Goal: Navigation & Orientation: Find specific page/section

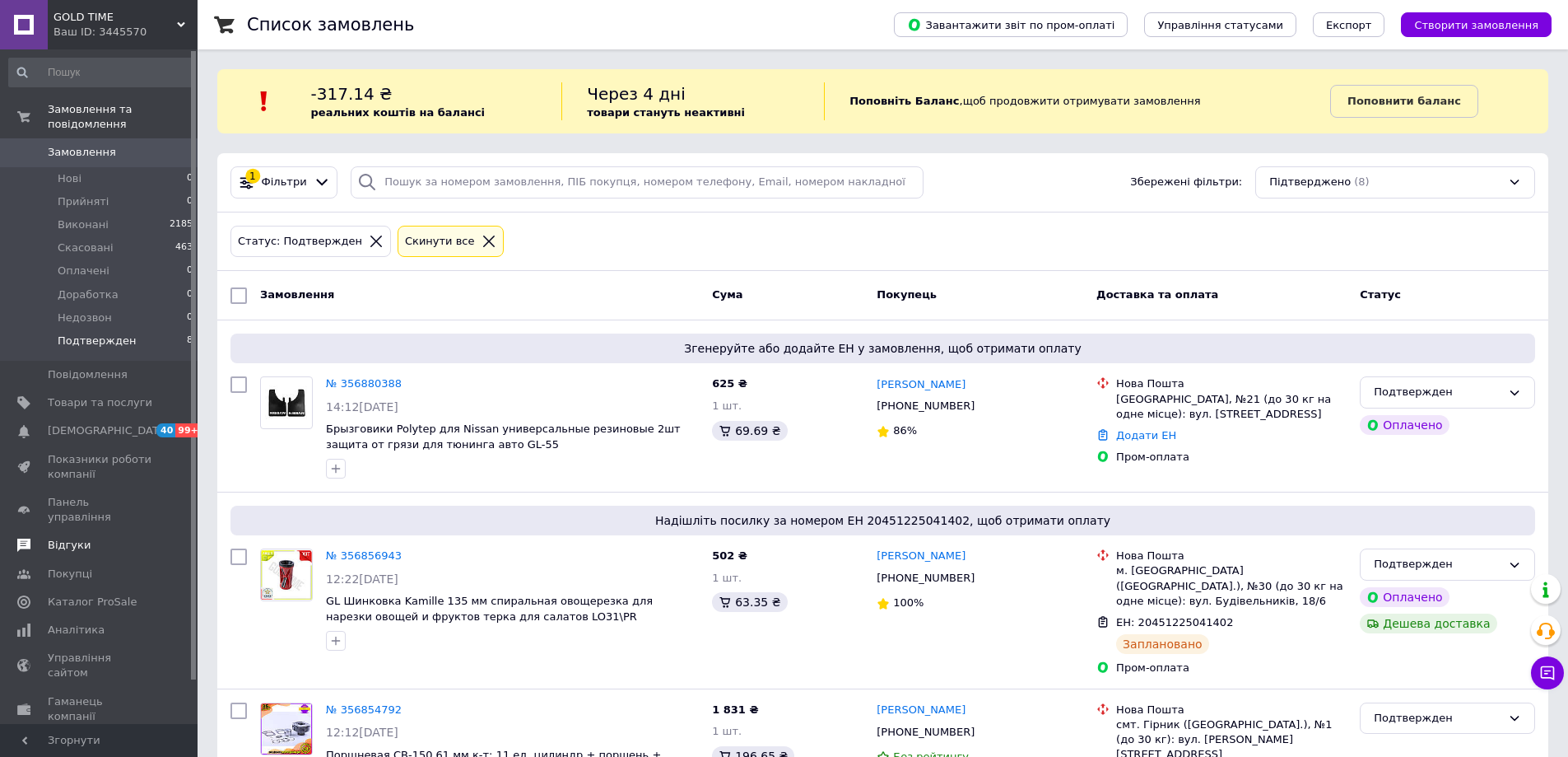
click at [90, 537] on span "Відгуки" at bounding box center [100, 544] width 105 height 14
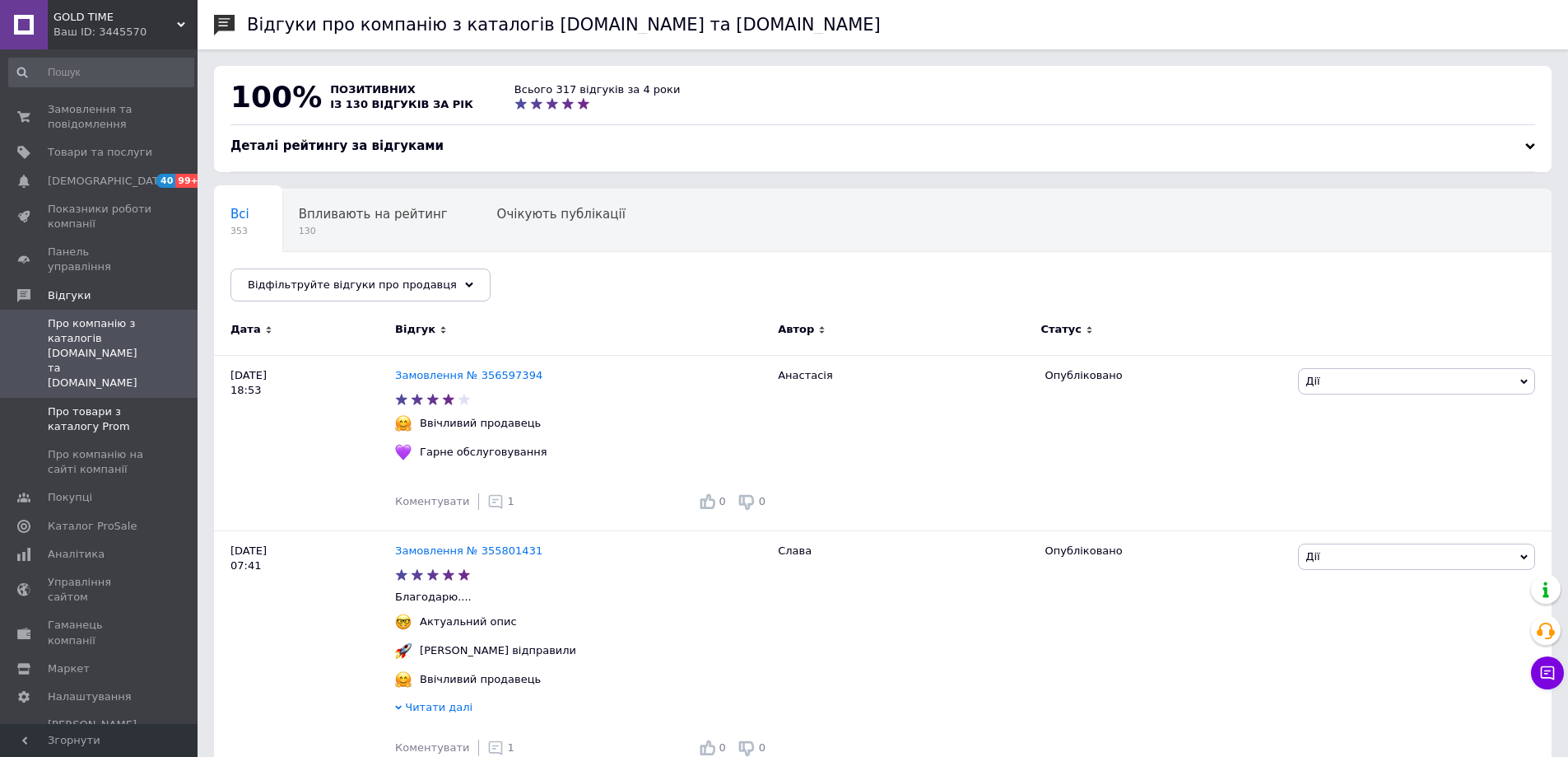
click at [117, 405] on span "Про товари з каталогу Prom" at bounding box center [100, 419] width 105 height 30
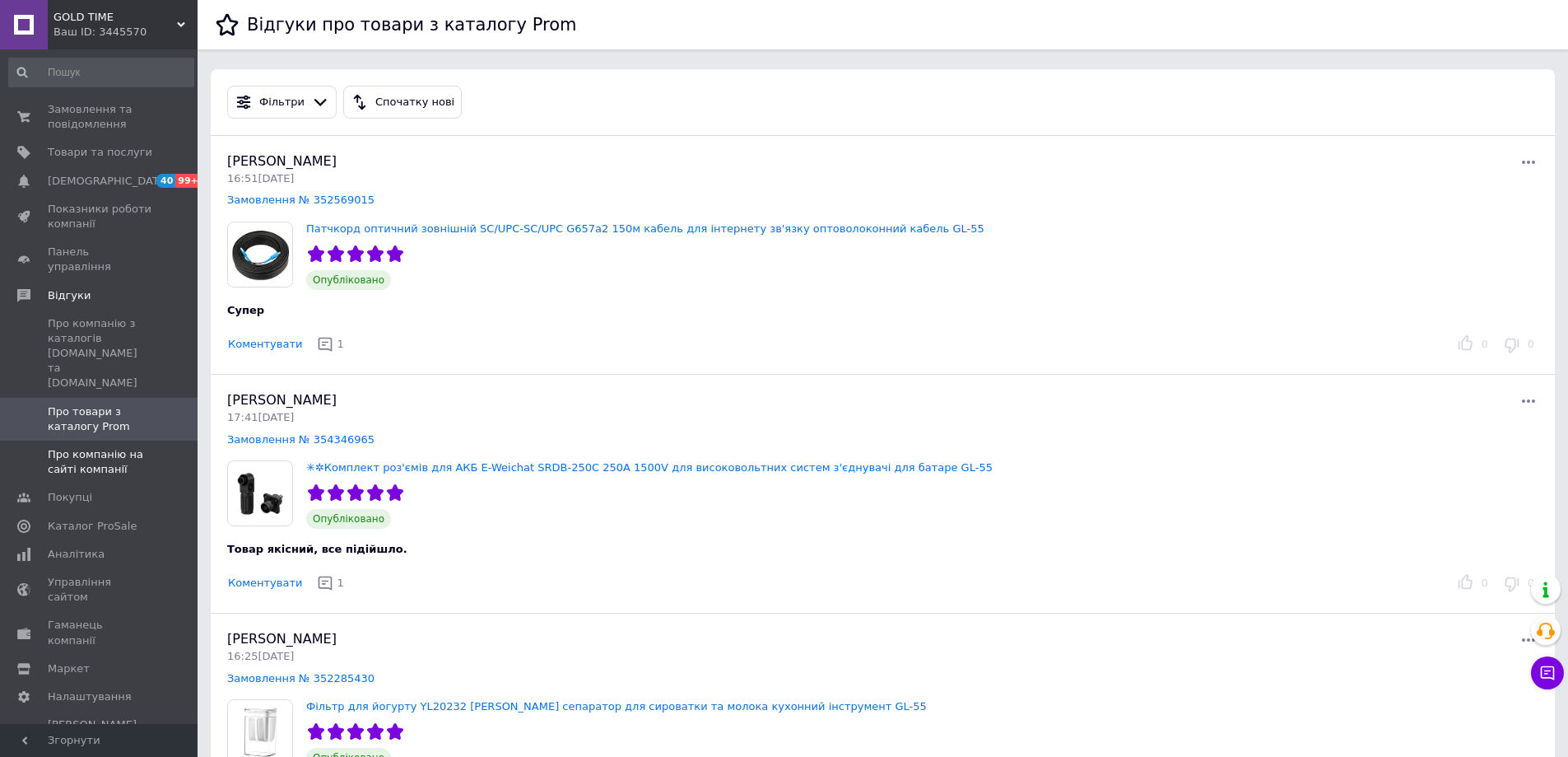
click at [140, 447] on span "Про компанію на сайті компанії" at bounding box center [100, 461] width 105 height 30
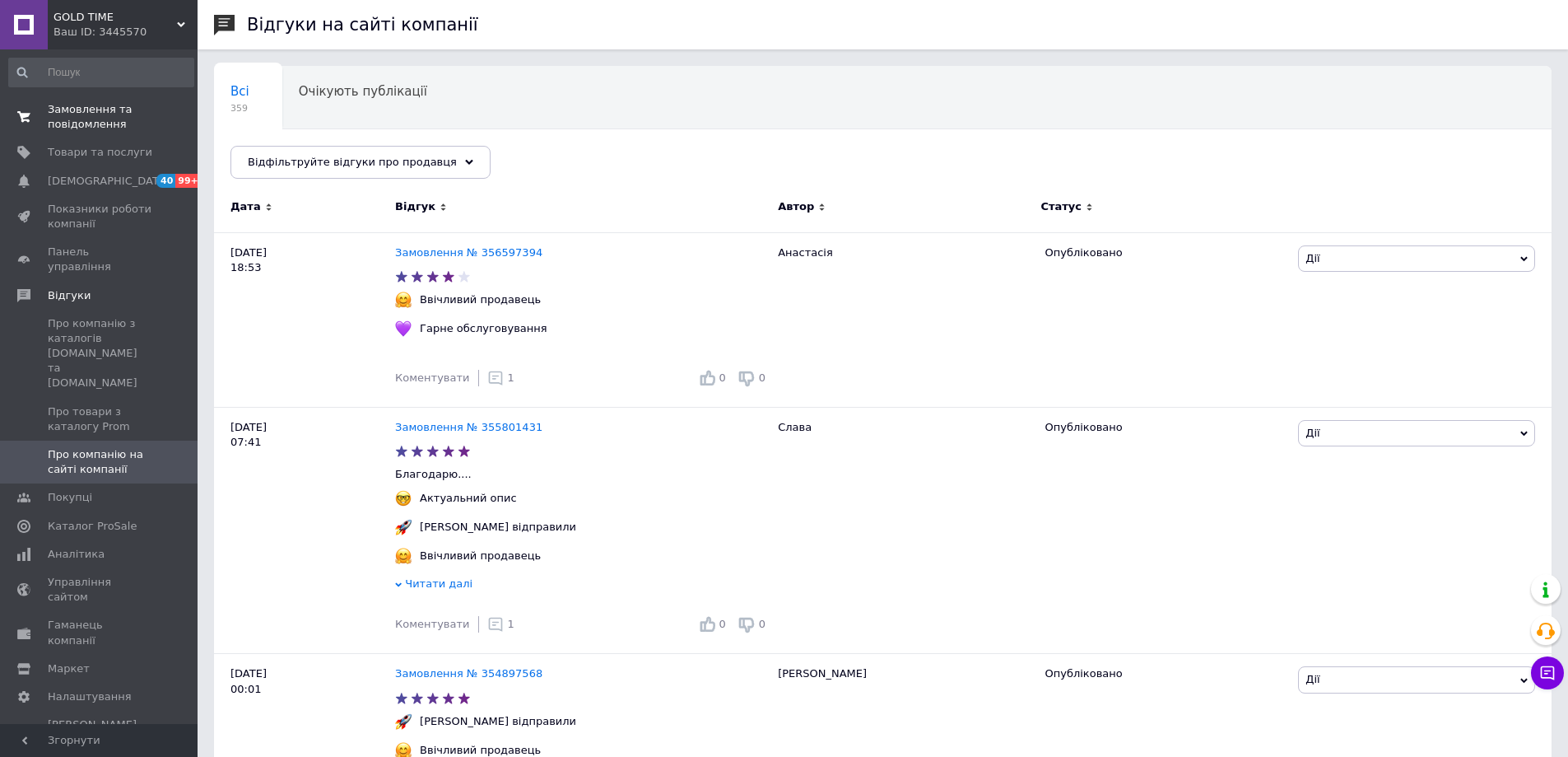
click at [134, 108] on span "Замовлення та повідомлення" at bounding box center [100, 117] width 105 height 30
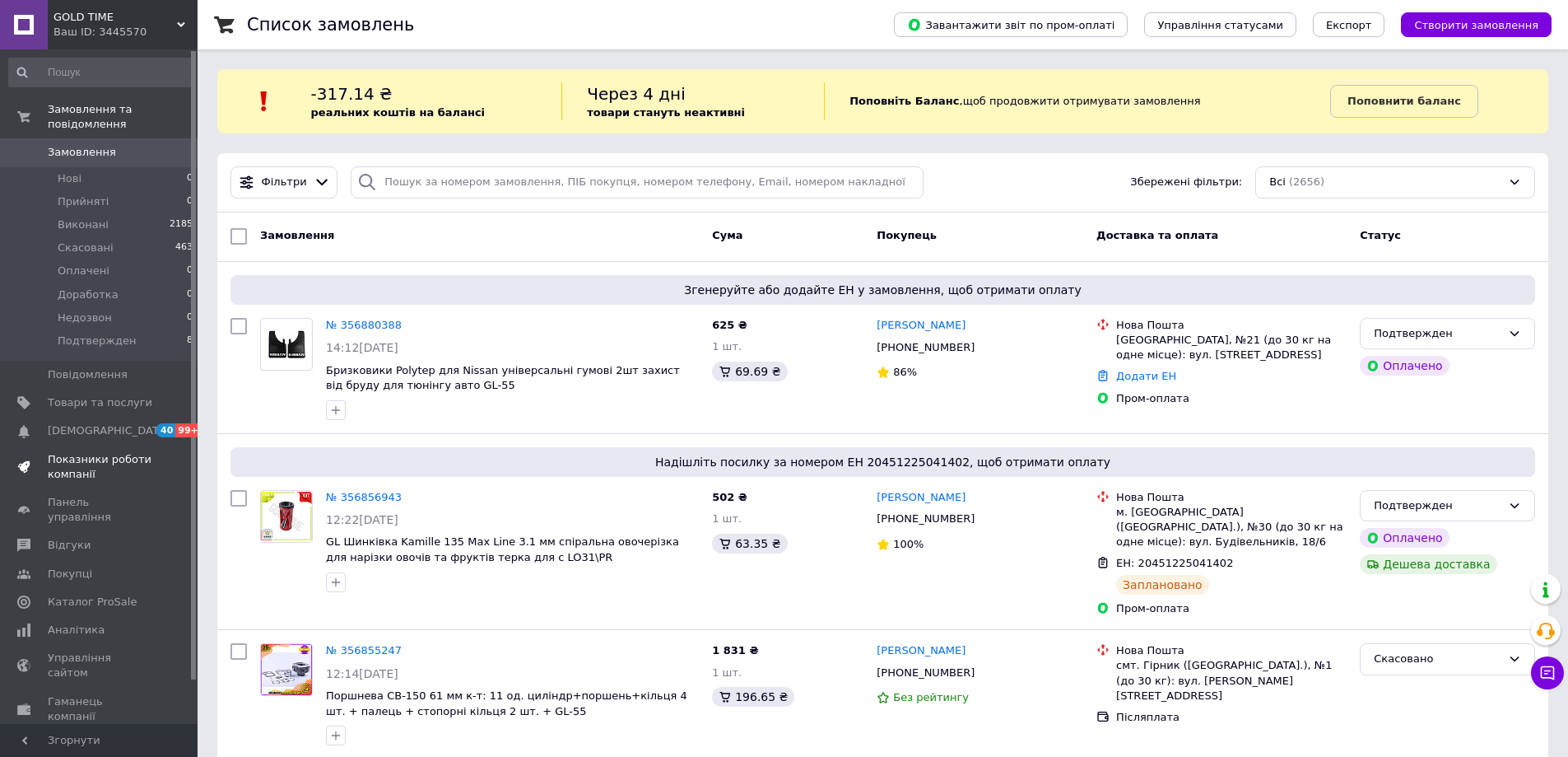
click at [109, 453] on span "Показники роботи компанії" at bounding box center [100, 467] width 105 height 30
